Goal: Task Accomplishment & Management: Use online tool/utility

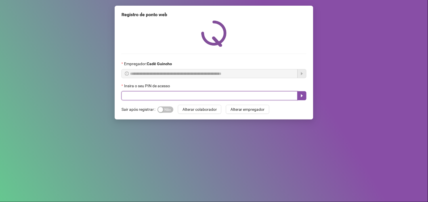
click at [228, 98] on input "text" at bounding box center [209, 95] width 176 height 9
type input "*****"
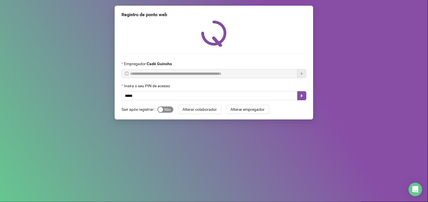
click at [166, 109] on span "Sim Não" at bounding box center [165, 110] width 16 height 6
click at [302, 95] on icon "caret-right" at bounding box center [302, 96] width 5 height 5
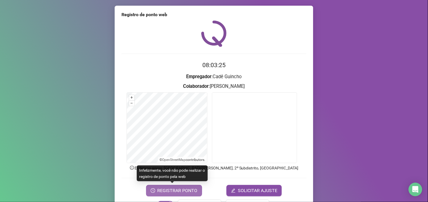
click at [185, 191] on span "REGISTRAR PONTO" at bounding box center [177, 191] width 40 height 7
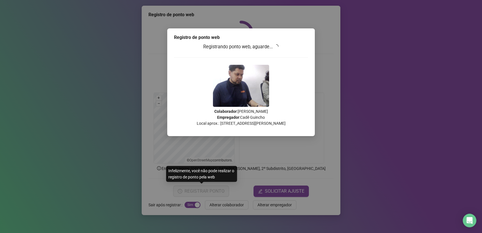
click at [363, 71] on div "Registro de ponto web Registrando ponto web, aguarde... Colaborador : [PERSON_N…" at bounding box center [241, 116] width 482 height 233
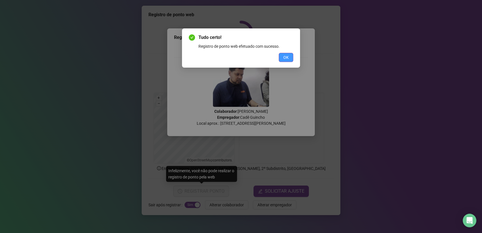
click at [284, 59] on span "OK" at bounding box center [285, 57] width 5 height 6
